Goal: Task Accomplishment & Management: Manage account settings

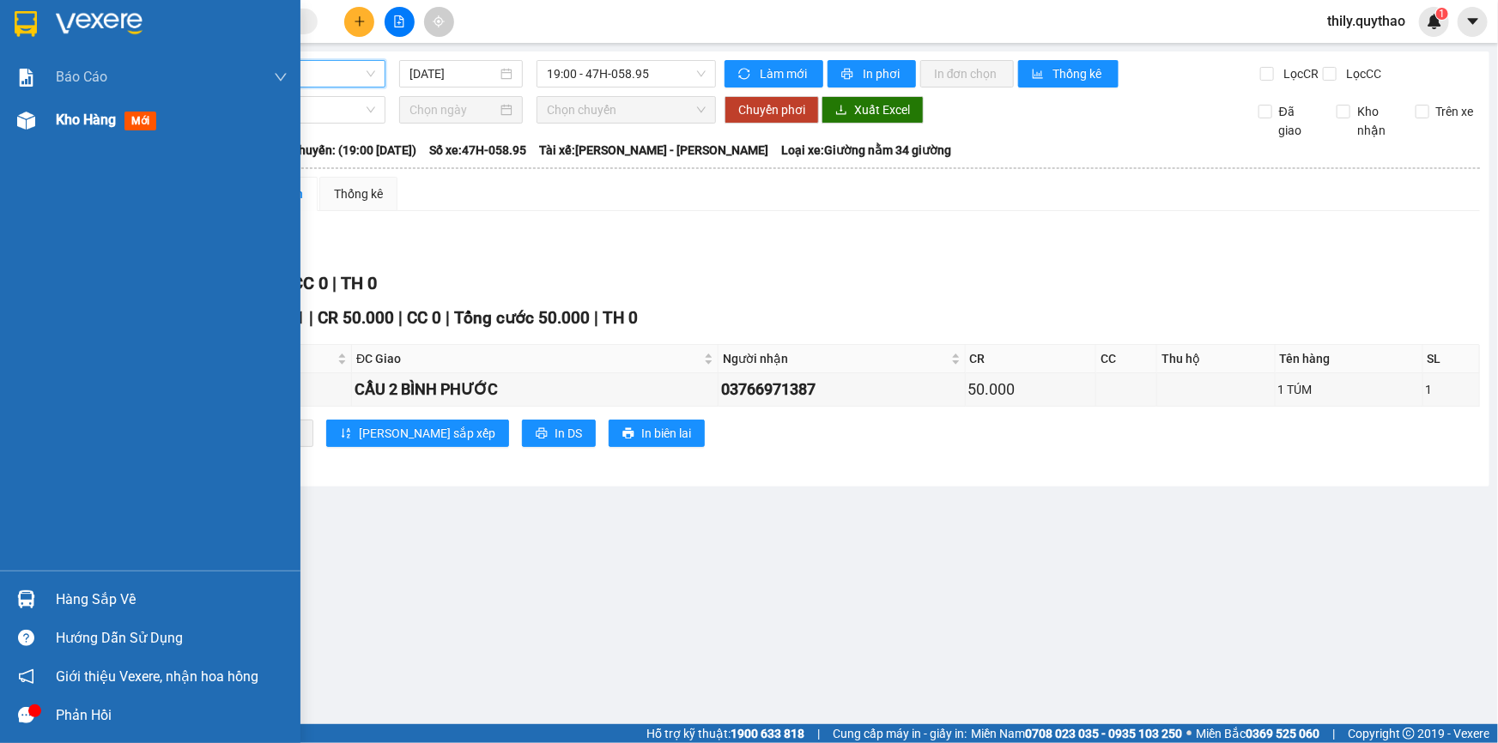
click at [106, 118] on span "Kho hàng" at bounding box center [86, 120] width 60 height 16
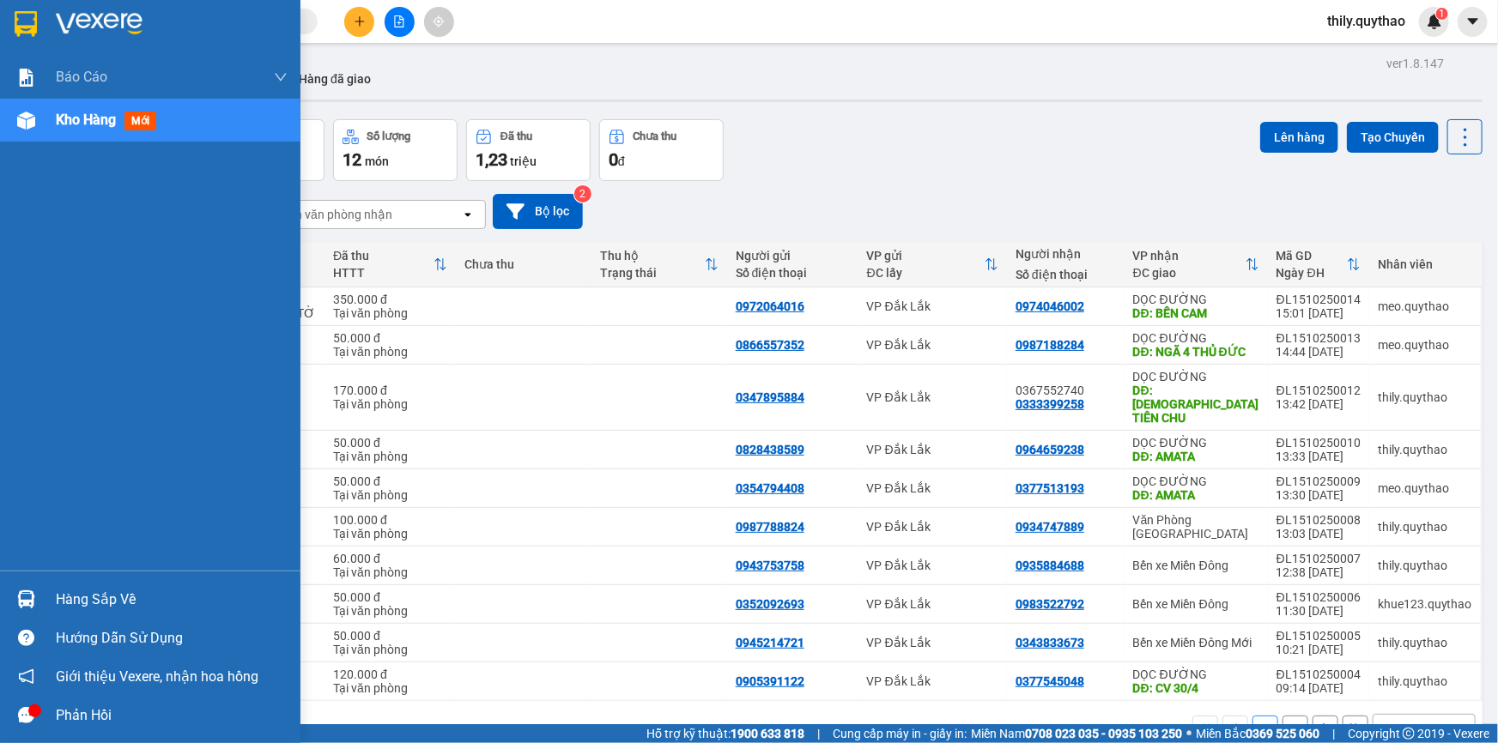
click at [22, 124] on img at bounding box center [26, 121] width 18 height 18
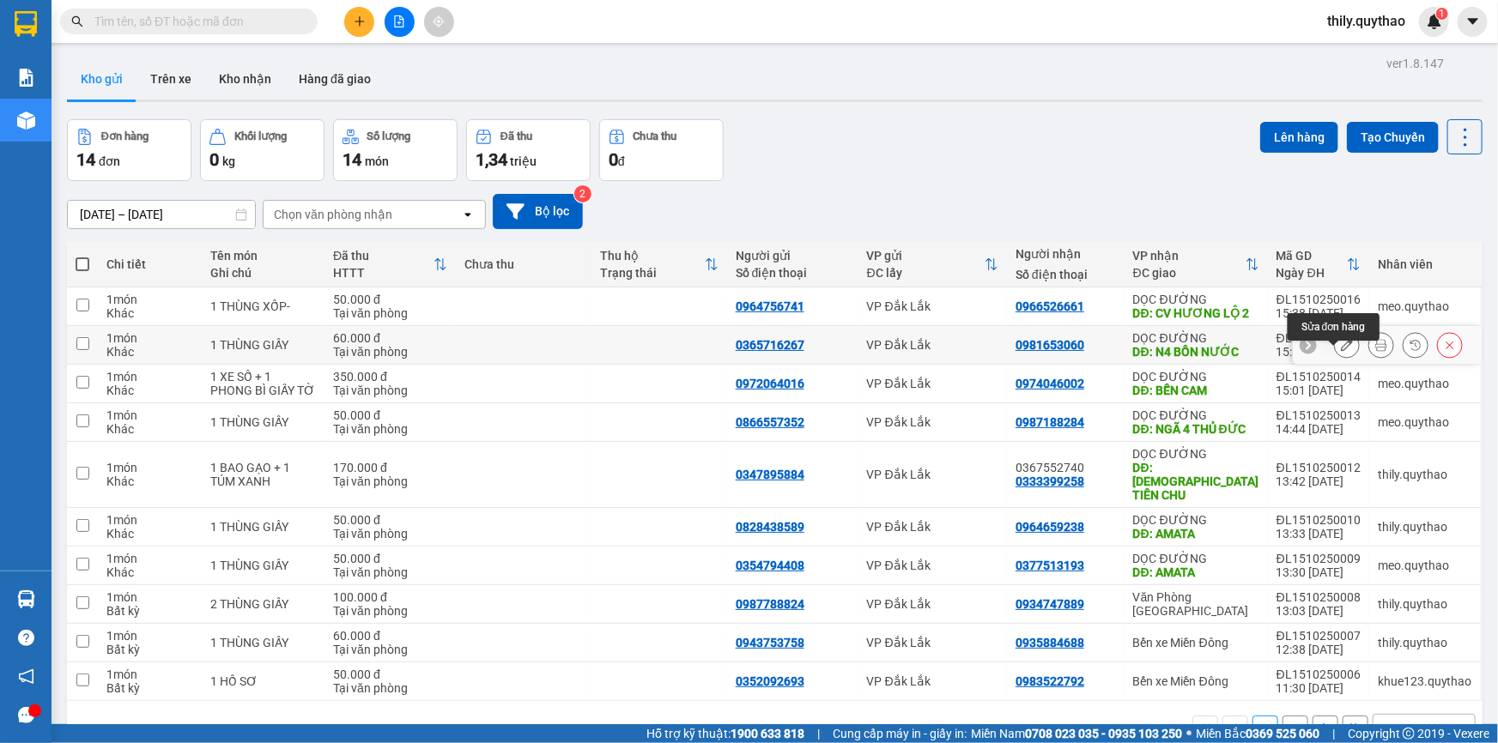
click at [1341, 351] on icon at bounding box center [1347, 345] width 12 height 12
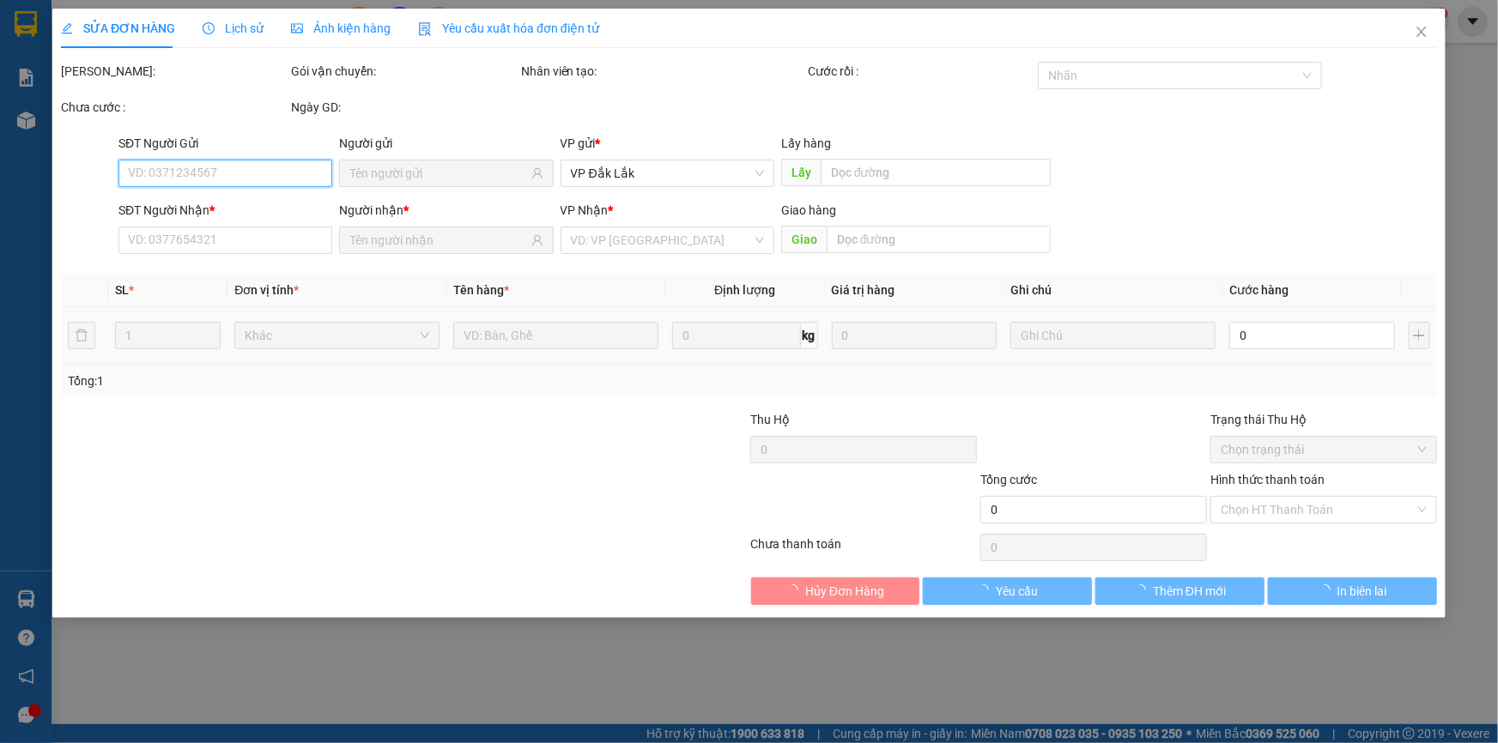
type input "0365716267"
type input "0981653060"
type input "N4 BỒN NƯỚC"
type input "60.000"
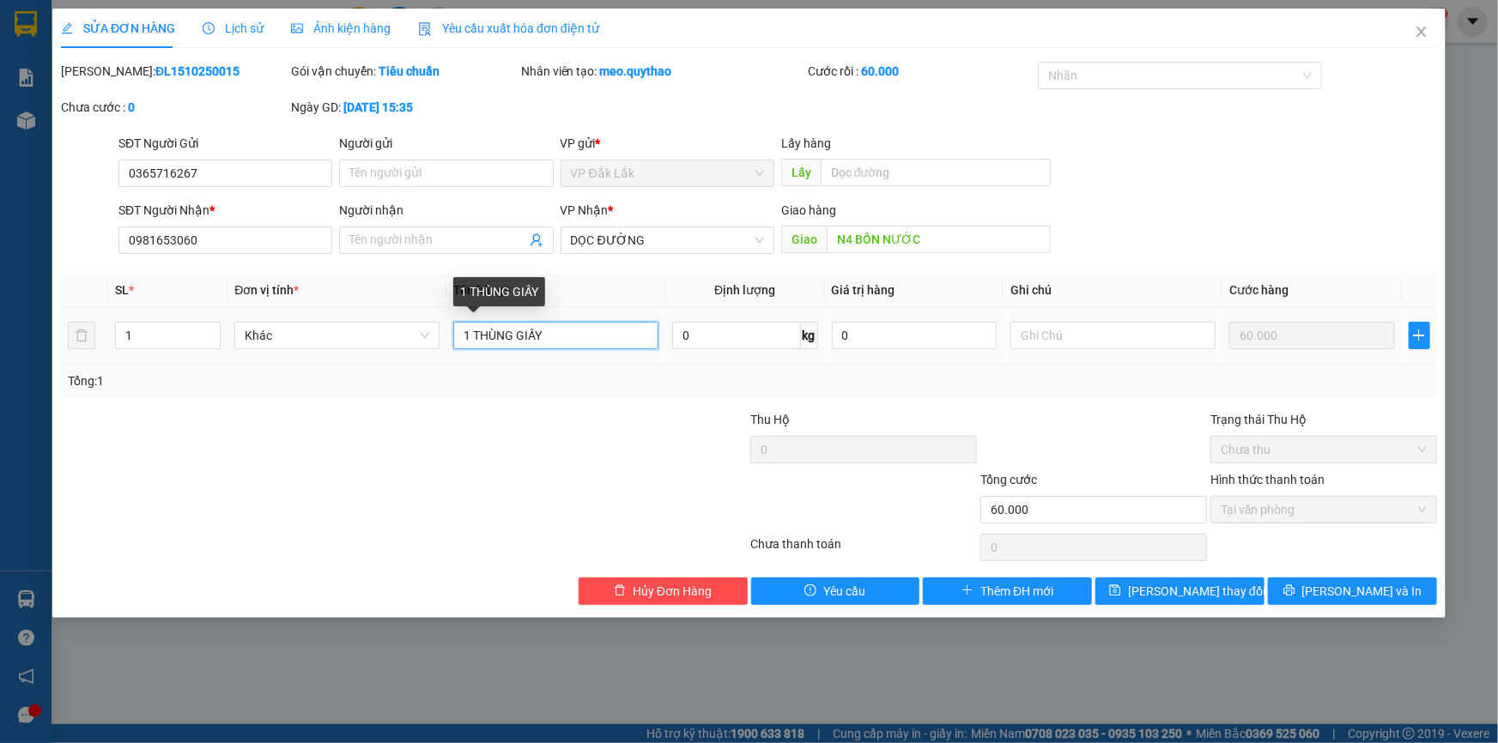
click at [603, 335] on input "1 THÙNG GIẤY" at bounding box center [555, 335] width 205 height 27
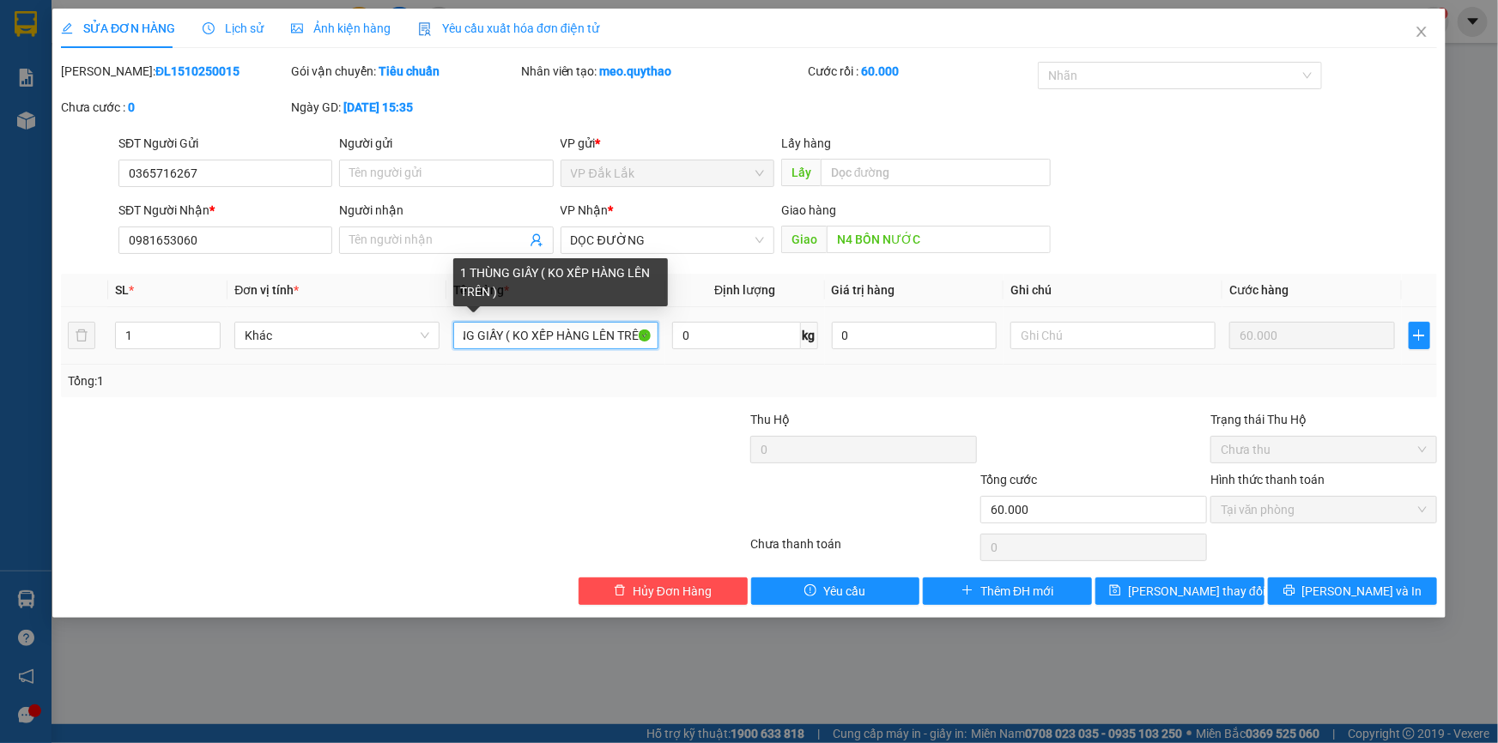
scroll to position [0, 43]
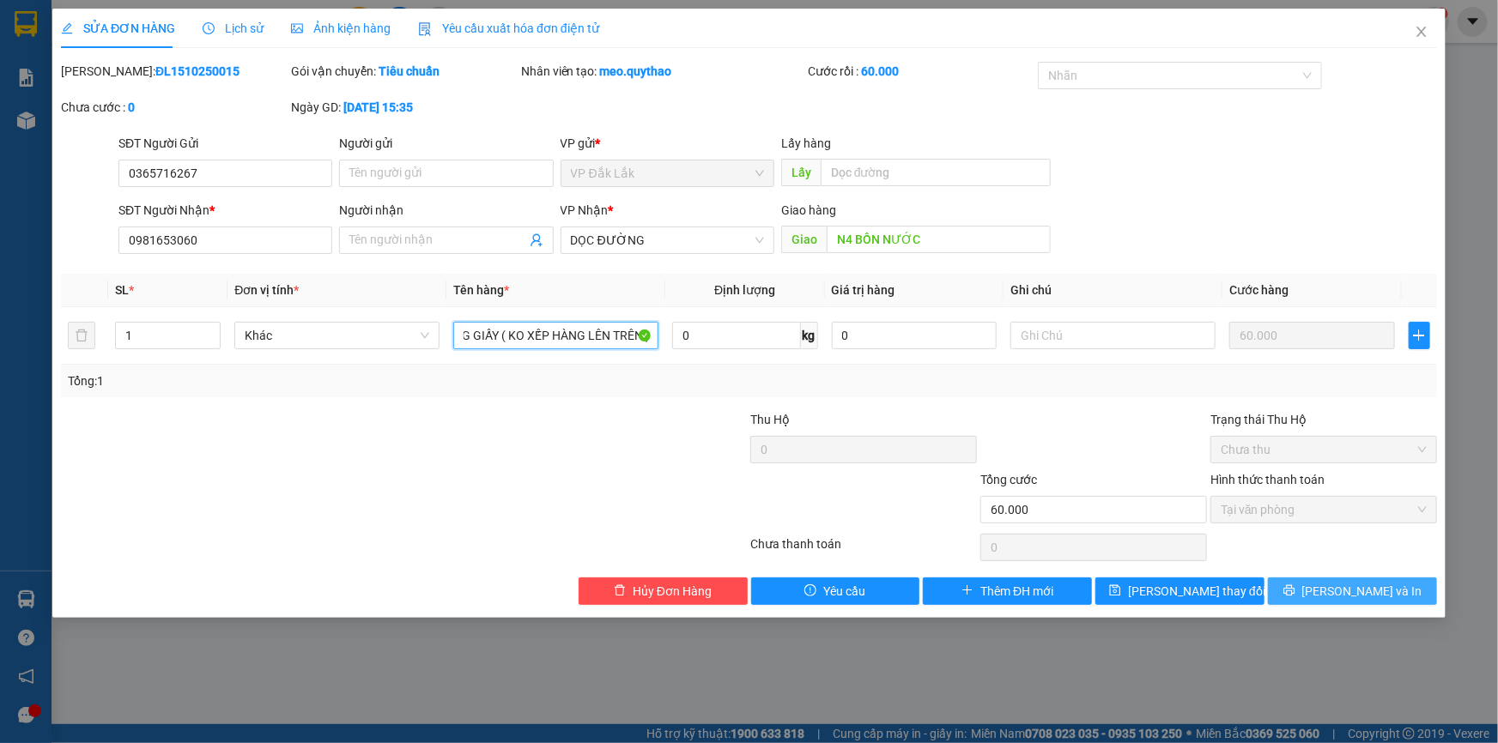
type input "1 THÙNG GIẤY ( KO XẾP HÀNG LÊN TRÊN )"
click at [1294, 593] on icon "printer" at bounding box center [1288, 590] width 11 height 11
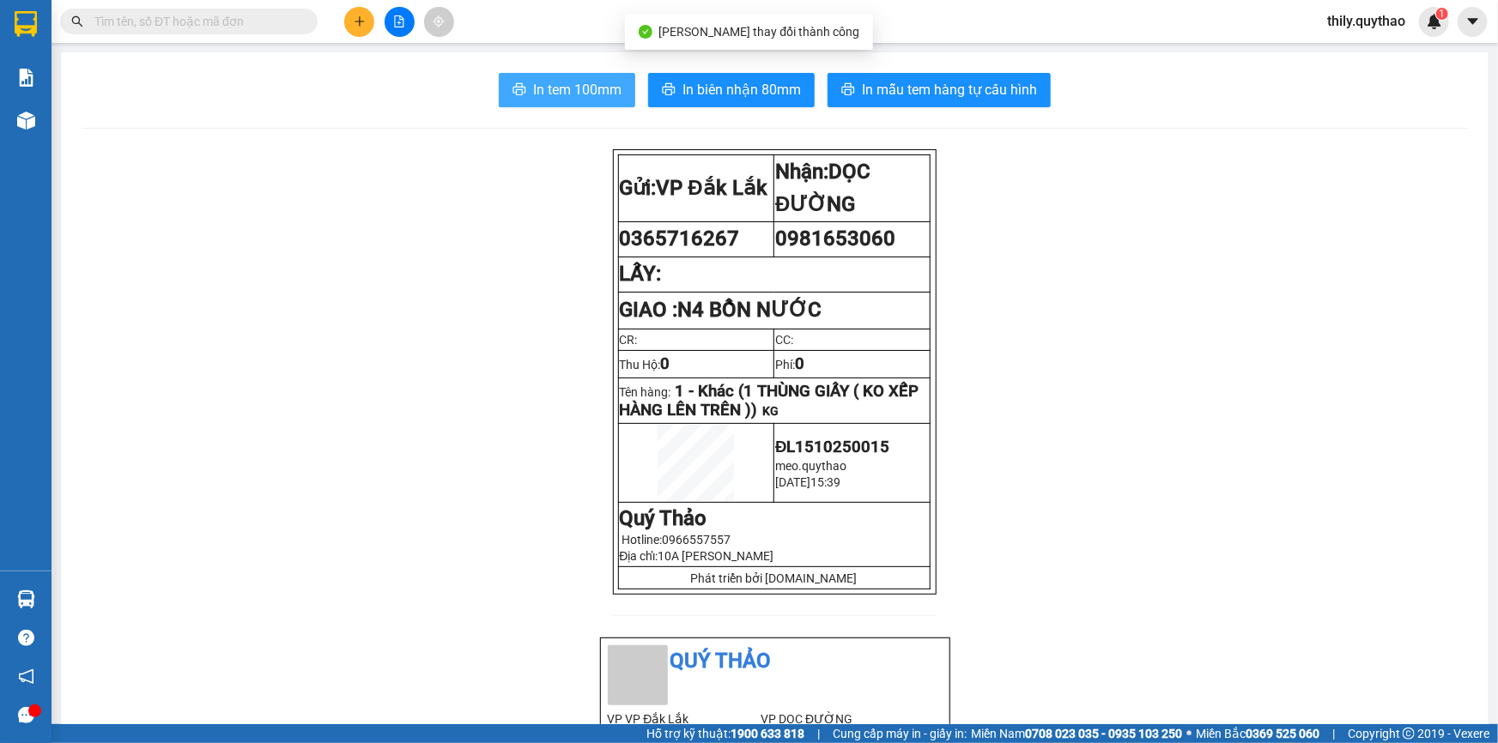
click at [552, 86] on span "In tem 100mm" at bounding box center [577, 89] width 88 height 21
click at [1353, 21] on span "thily.quythao" at bounding box center [1366, 20] width 106 height 21
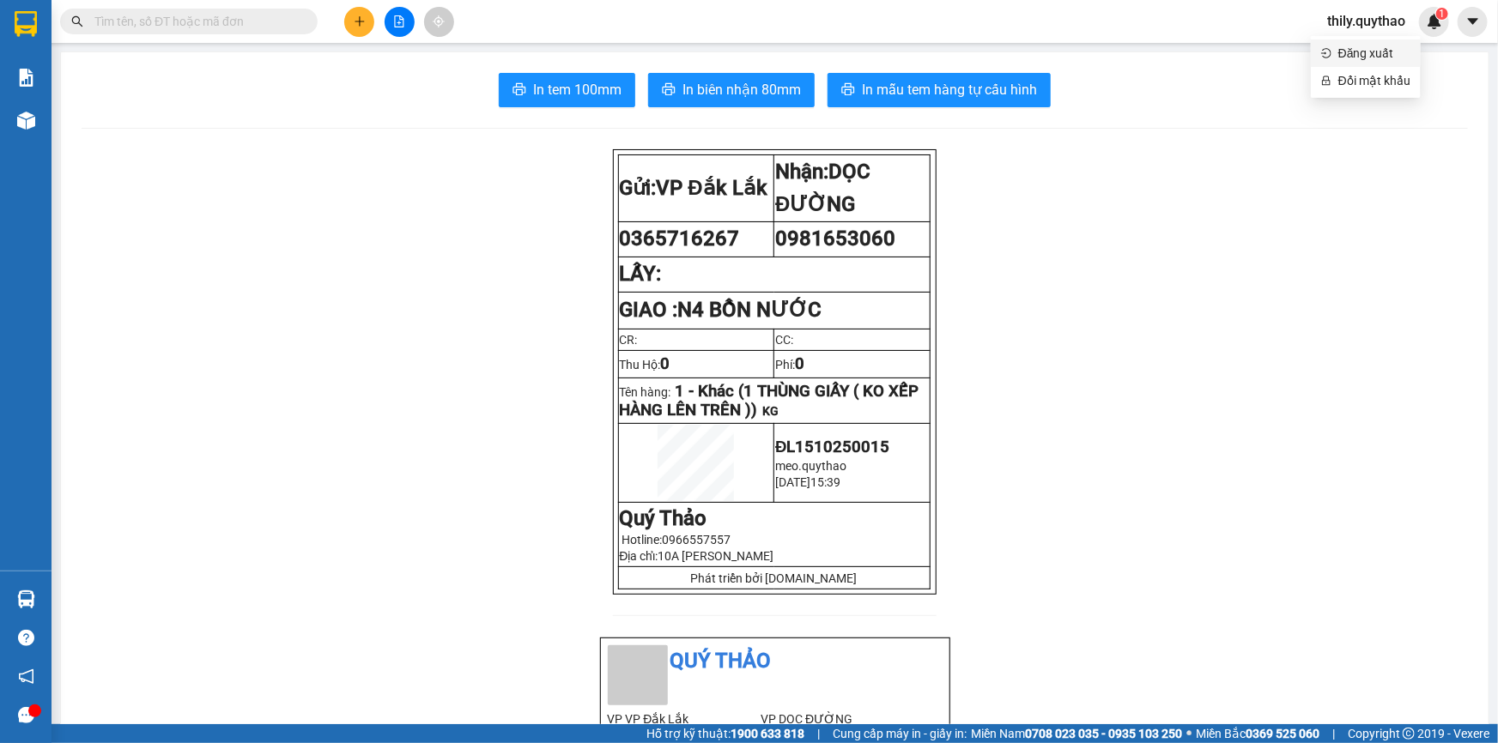
click at [1348, 53] on span "Đăng xuất" at bounding box center [1374, 53] width 72 height 19
